Goal: Find specific page/section: Find specific page/section

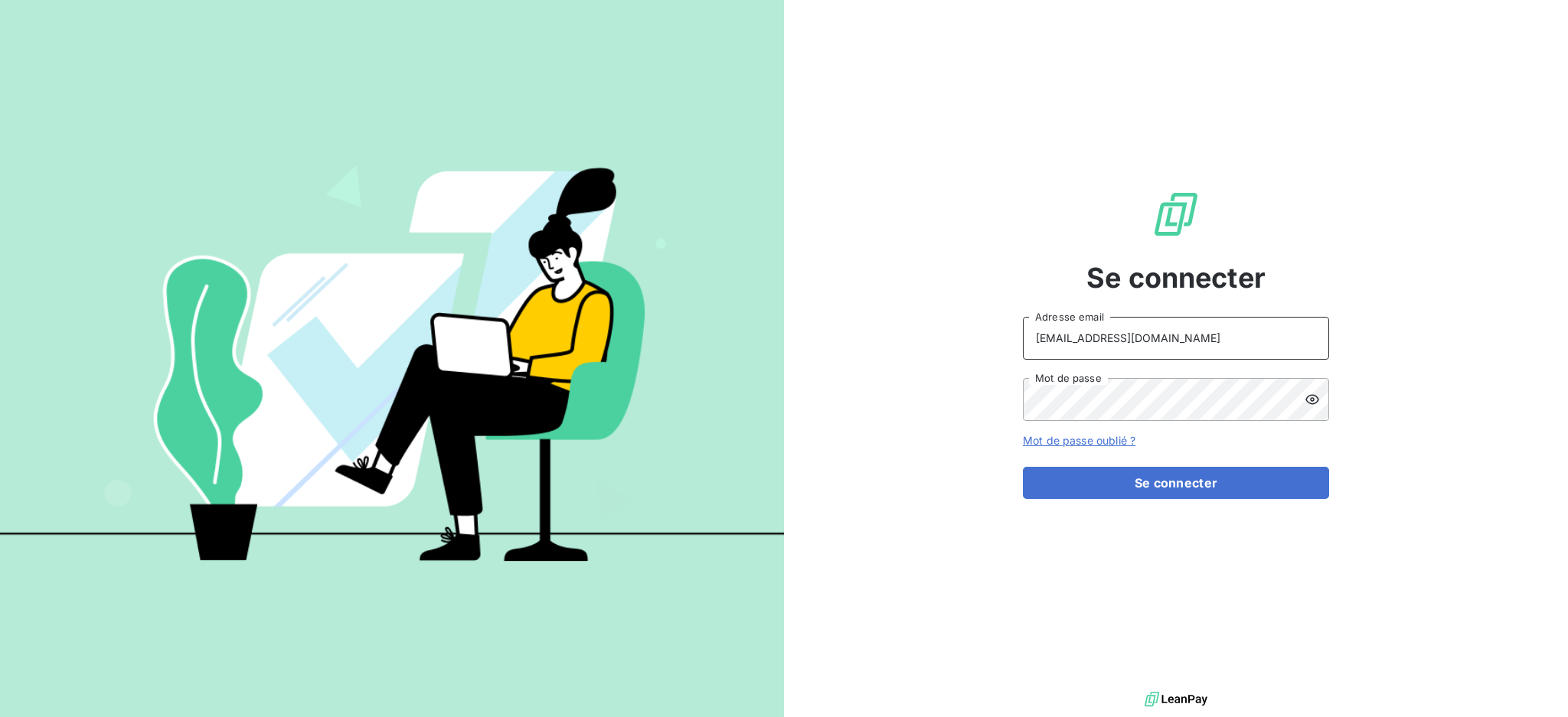
click at [1206, 350] on input "[EMAIL_ADDRESS][DOMAIN_NAME]" at bounding box center [1175, 338] width 306 height 43
type input "[EMAIL_ADDRESS][DOMAIN_NAME]"
click at [1142, 495] on button "Se connecter" at bounding box center [1175, 483] width 306 height 32
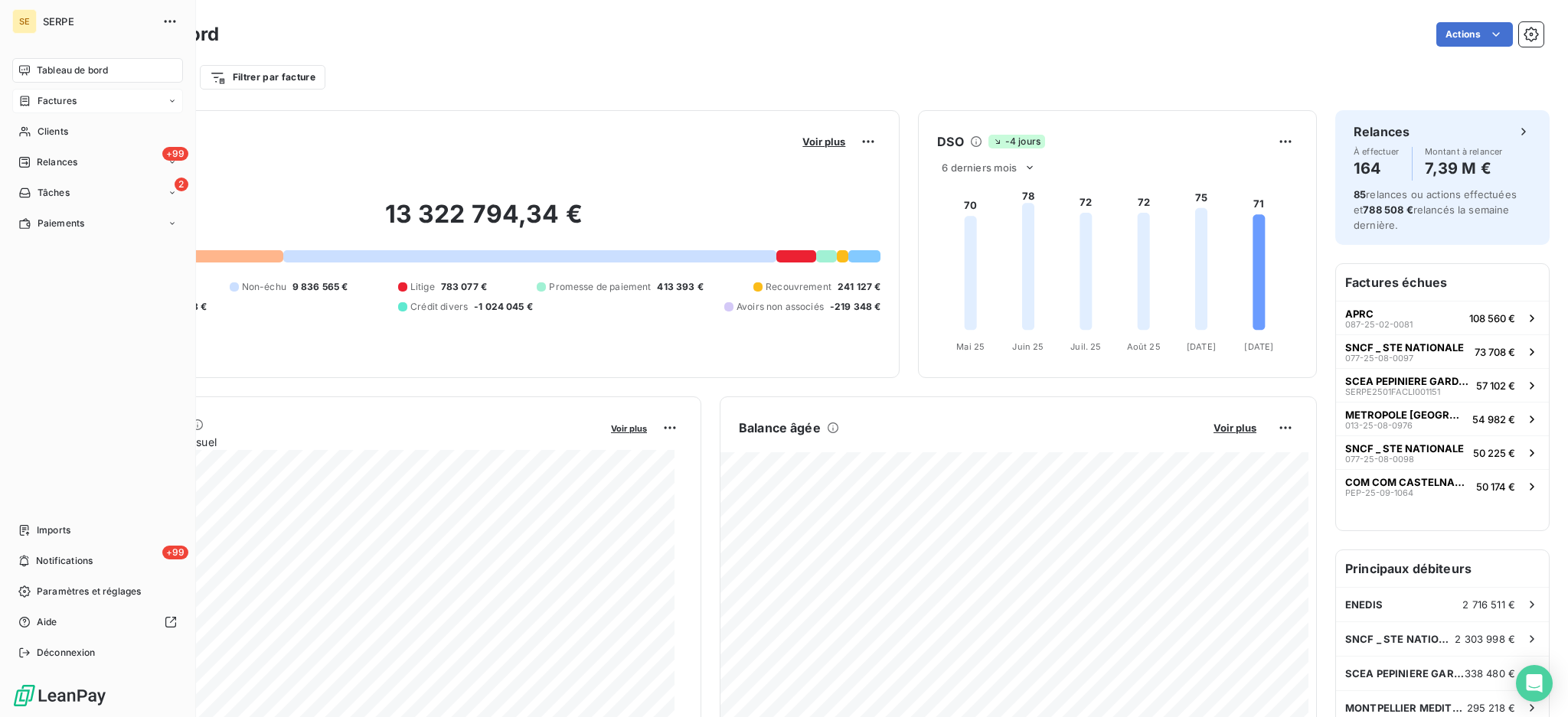
click at [61, 94] on span "Factures" at bounding box center [57, 101] width 39 height 14
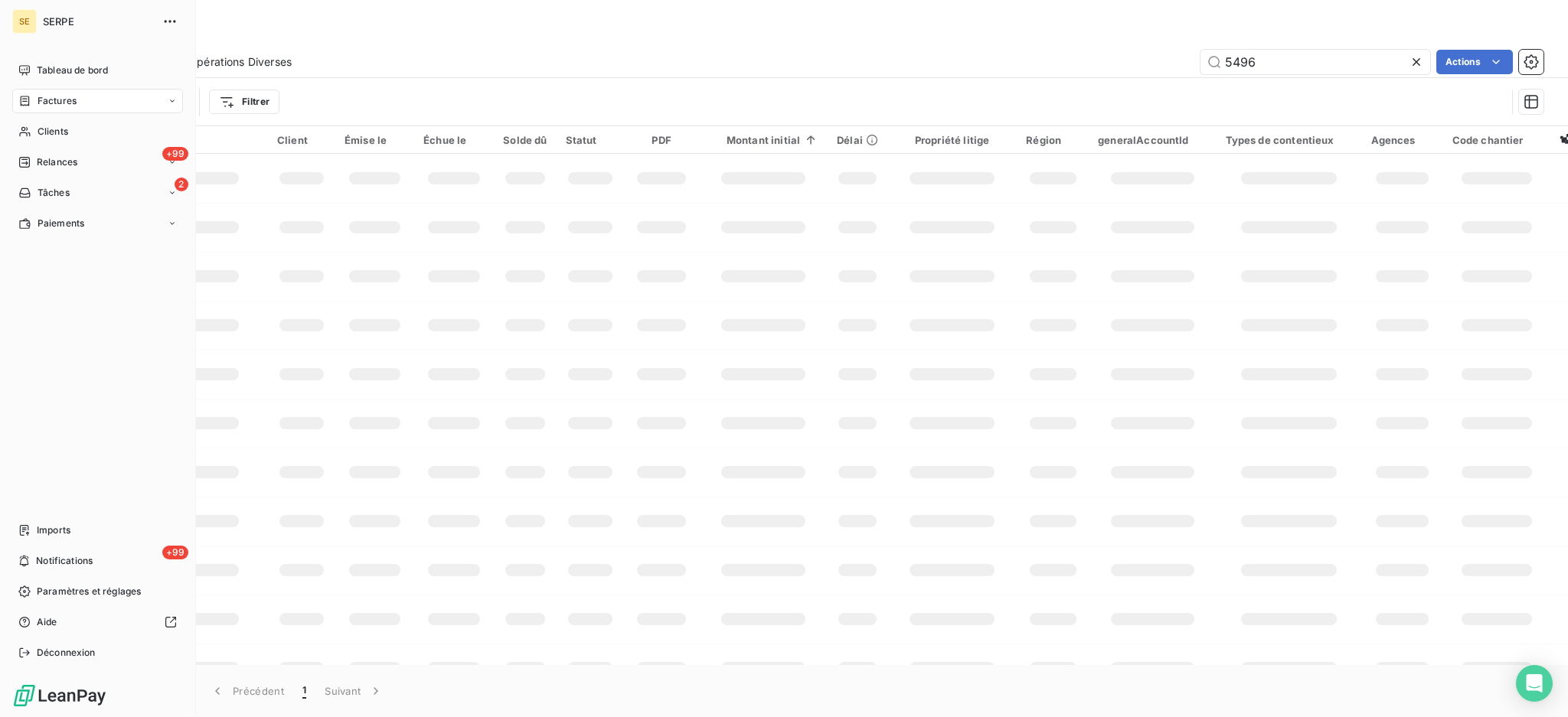
click at [47, 99] on span "Factures" at bounding box center [57, 101] width 39 height 14
click at [49, 136] on span "Factures" at bounding box center [56, 131] width 39 height 14
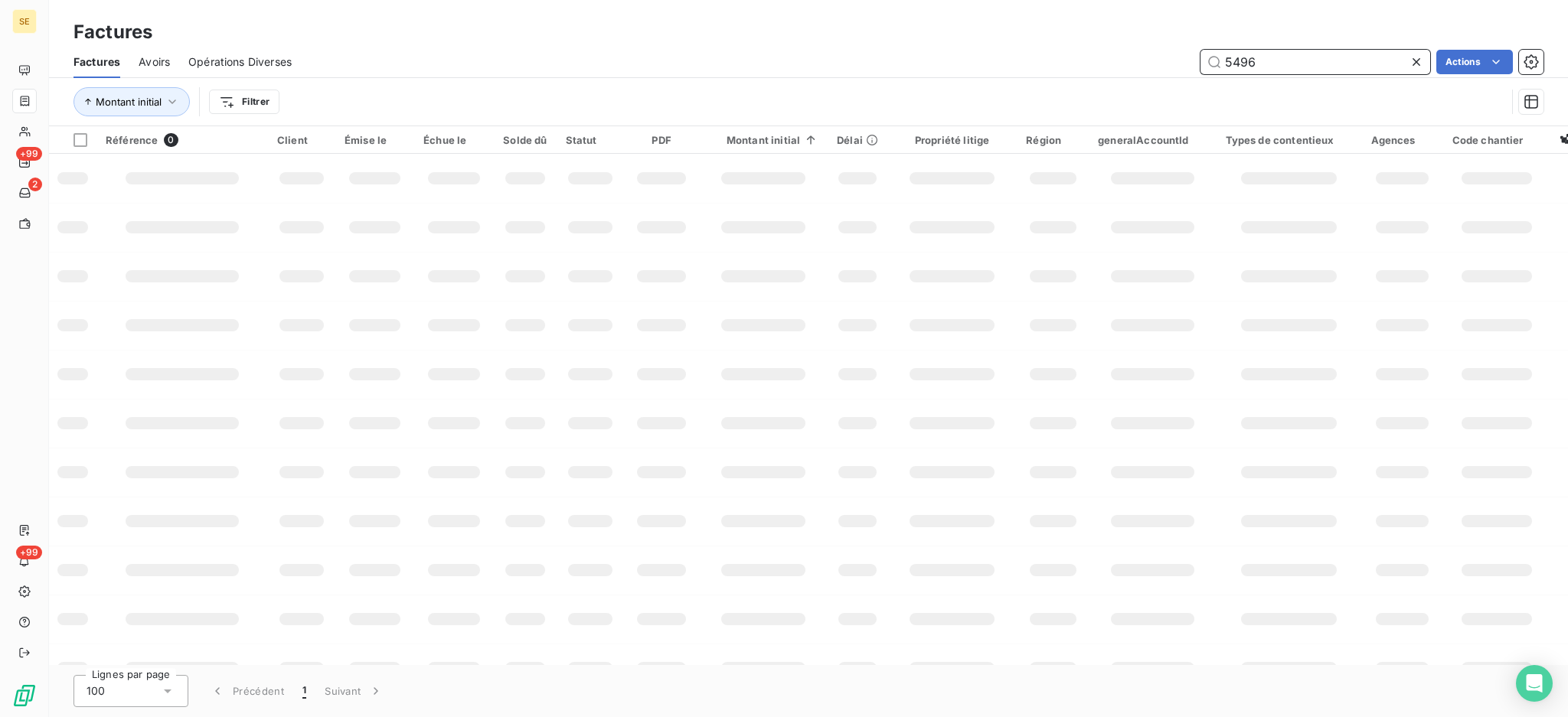
drag, startPoint x: 1111, startPoint y: 65, endPoint x: 1061, endPoint y: 62, distance: 50.1
click at [1072, 62] on div "5496 Actions" at bounding box center [927, 62] width 1234 height 24
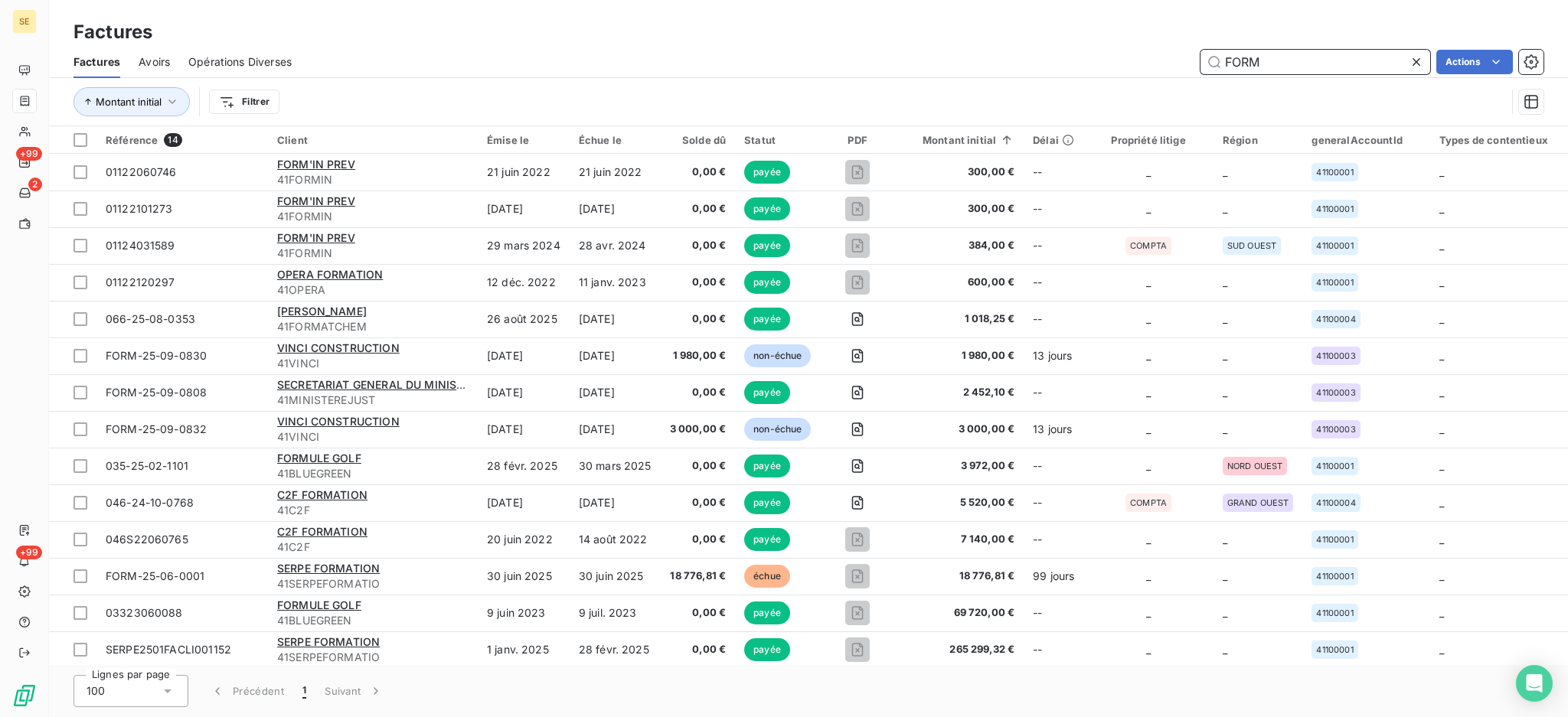
type input "FORM"
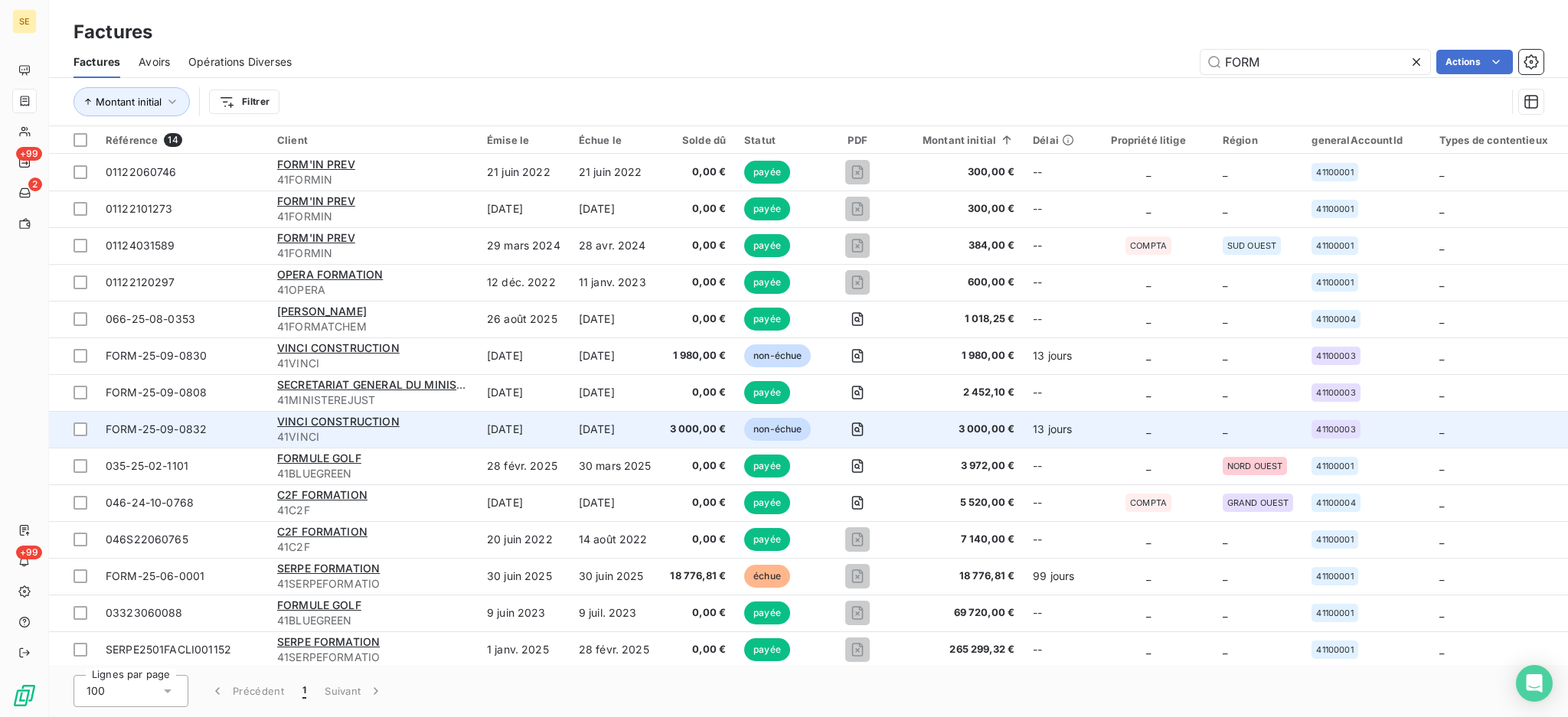
click at [199, 425] on span "FORM-25-09-0832" at bounding box center [156, 429] width 101 height 13
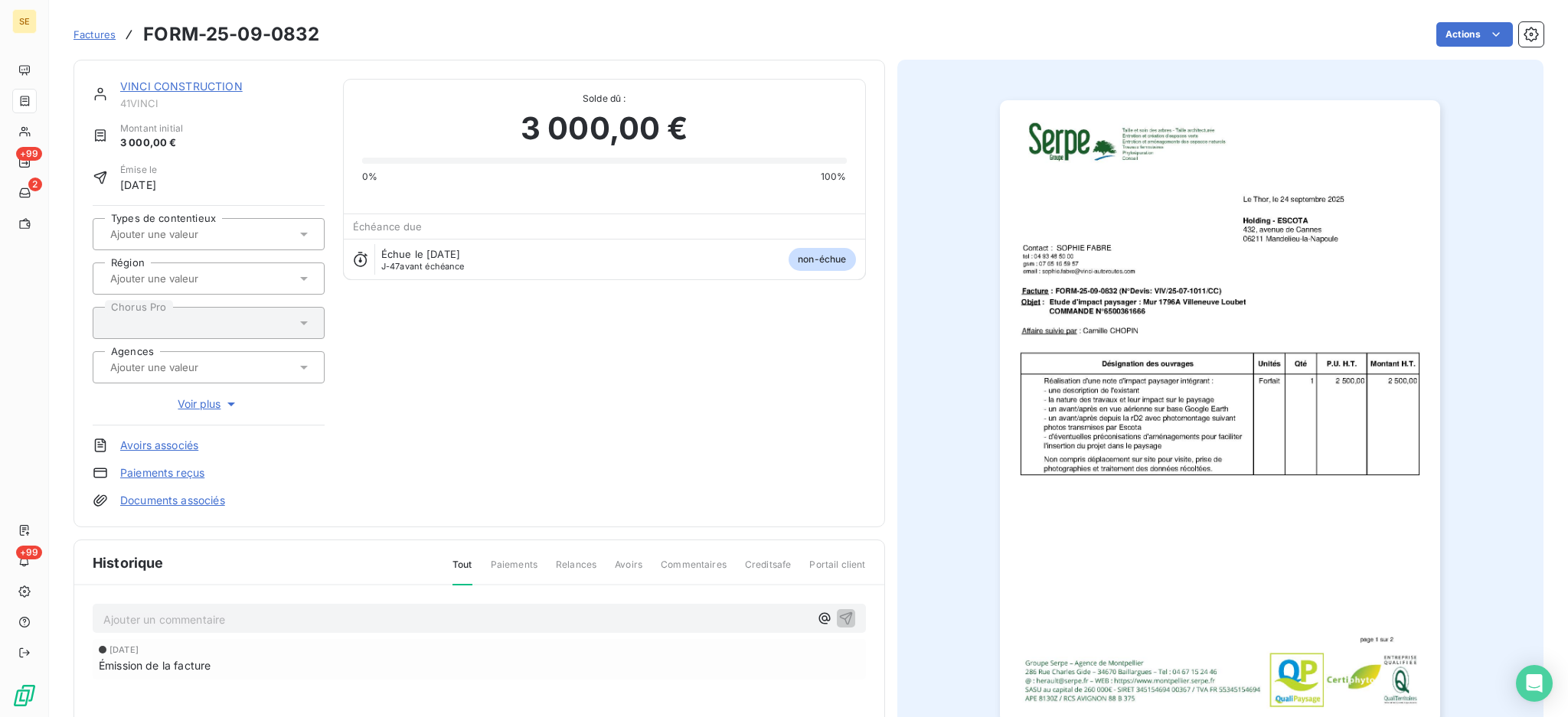
click at [1265, 270] on img "button" at bounding box center [1220, 412] width 440 height 623
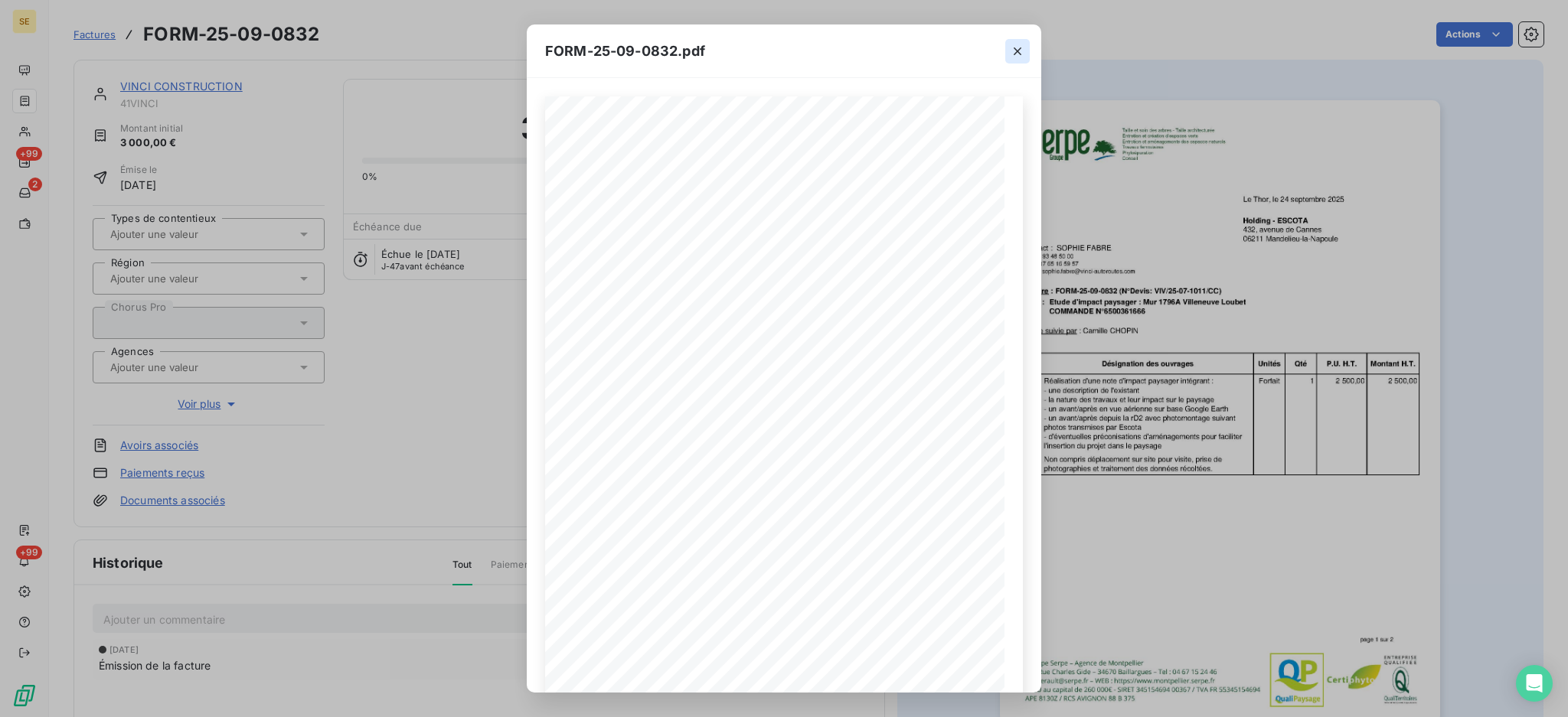
click at [1018, 50] on icon "button" at bounding box center [1017, 51] width 7 height 7
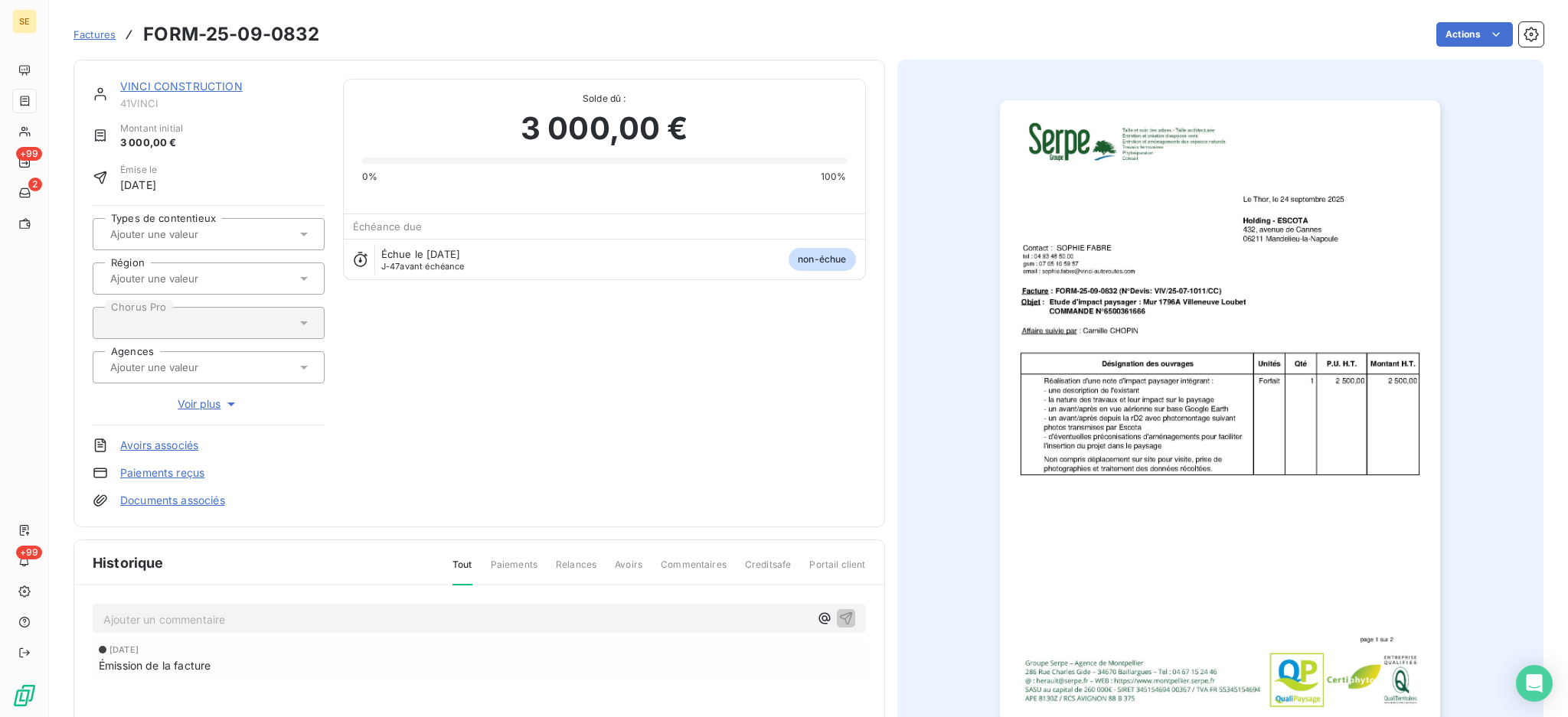
click at [1258, 546] on img "button" at bounding box center [1220, 412] width 440 height 623
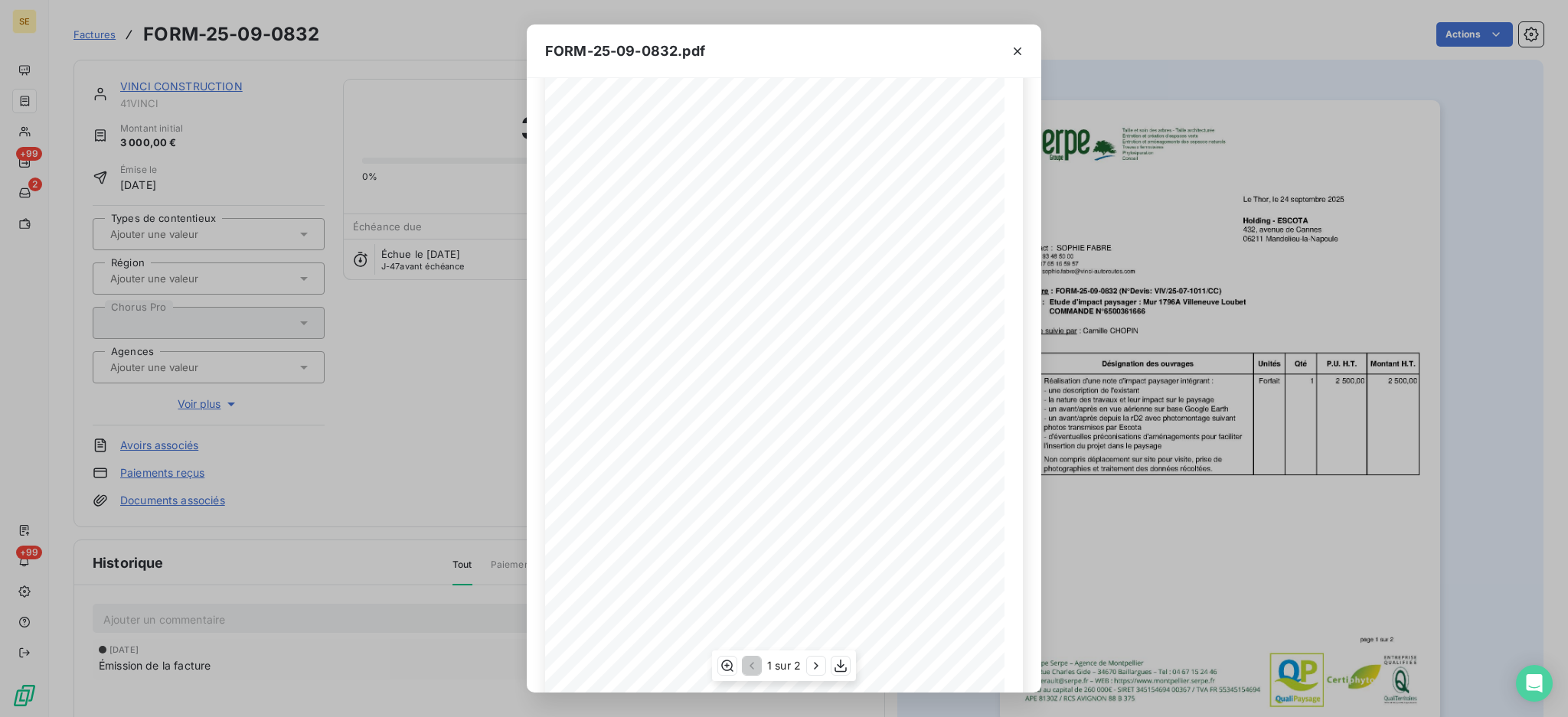
scroll to position [70, 0]
click at [818, 668] on icon "button" at bounding box center [816, 665] width 15 height 15
click at [724, 666] on icon "button" at bounding box center [725, 665] width 15 height 15
click at [750, 663] on icon "button" at bounding box center [750, 665] width 15 height 15
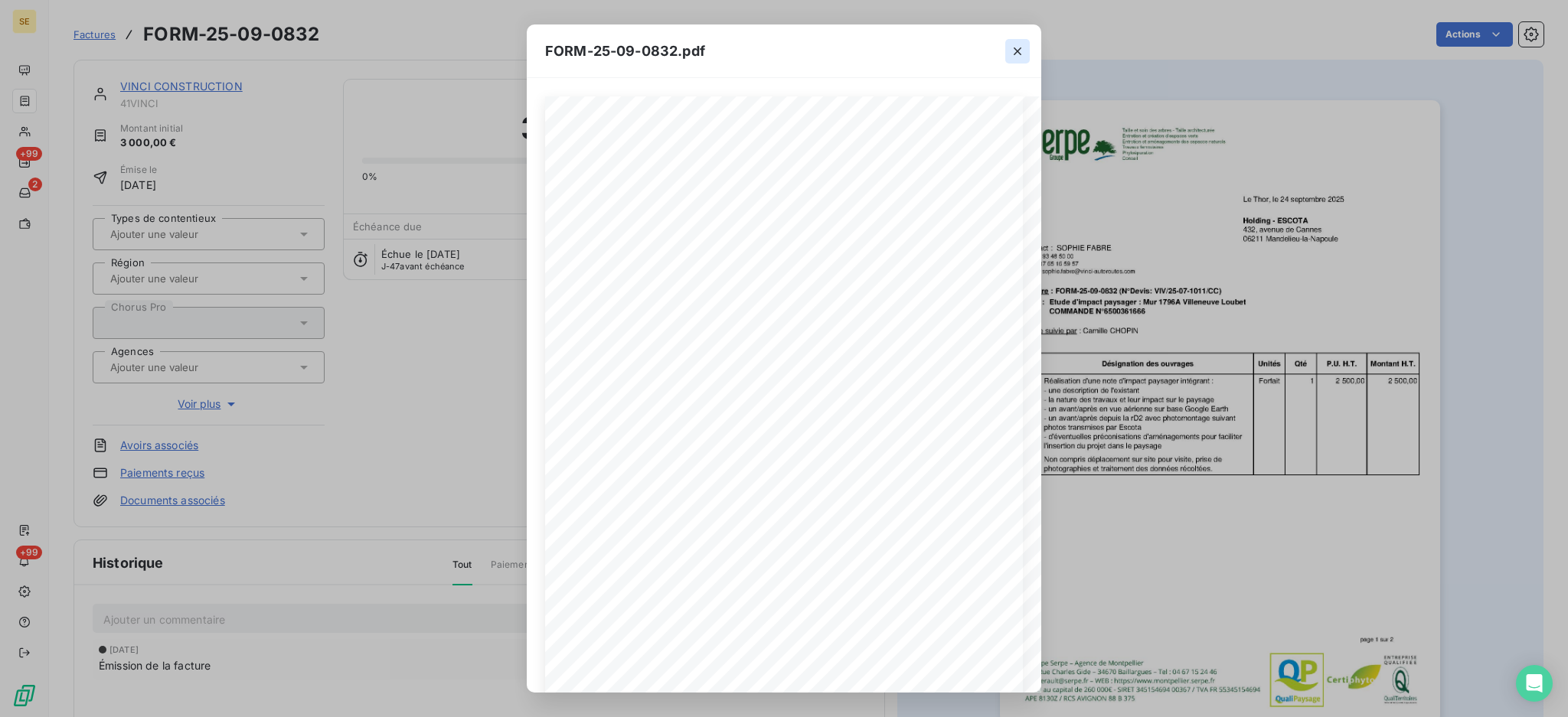
click at [1017, 52] on icon "button" at bounding box center [1017, 51] width 7 height 7
